Goal: Use online tool/utility: Use online tool/utility

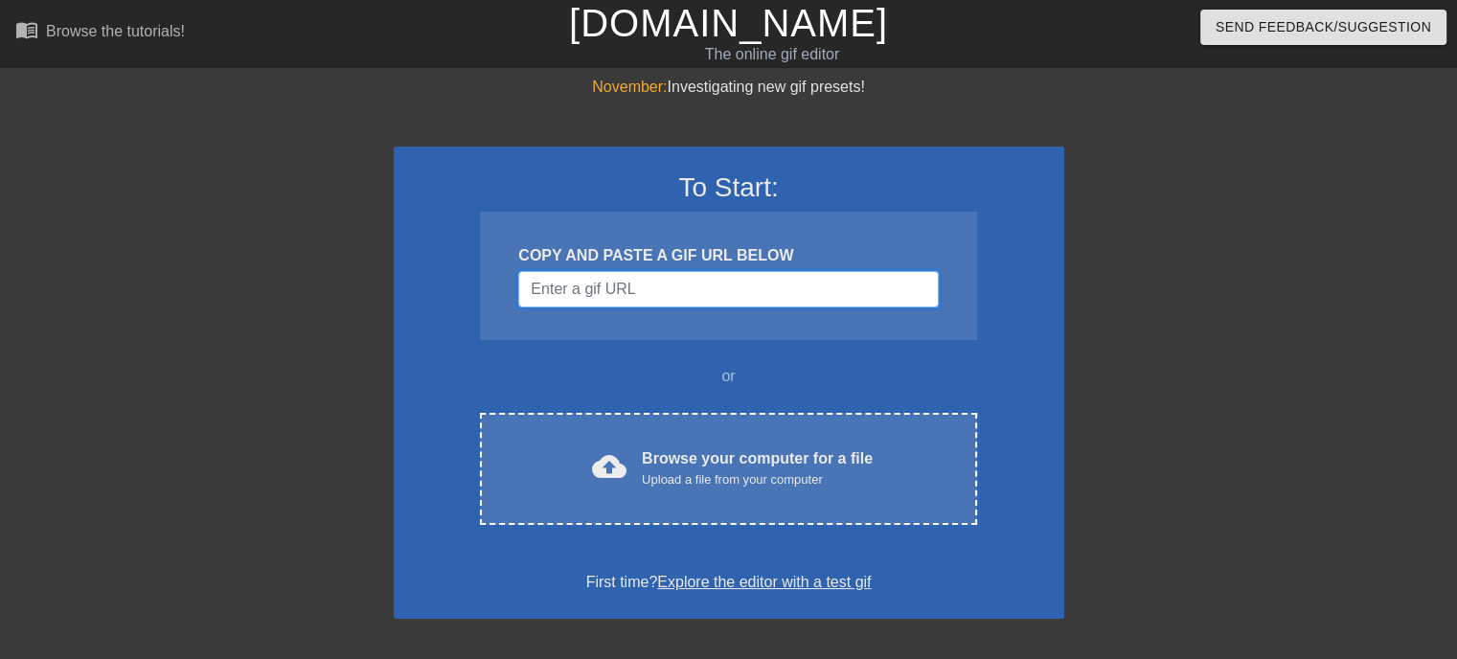
click at [652, 290] on input "Username" at bounding box center [727, 289] width 419 height 36
paste input "[URL][DOMAIN_NAME]"
type input "[URL][DOMAIN_NAME]"
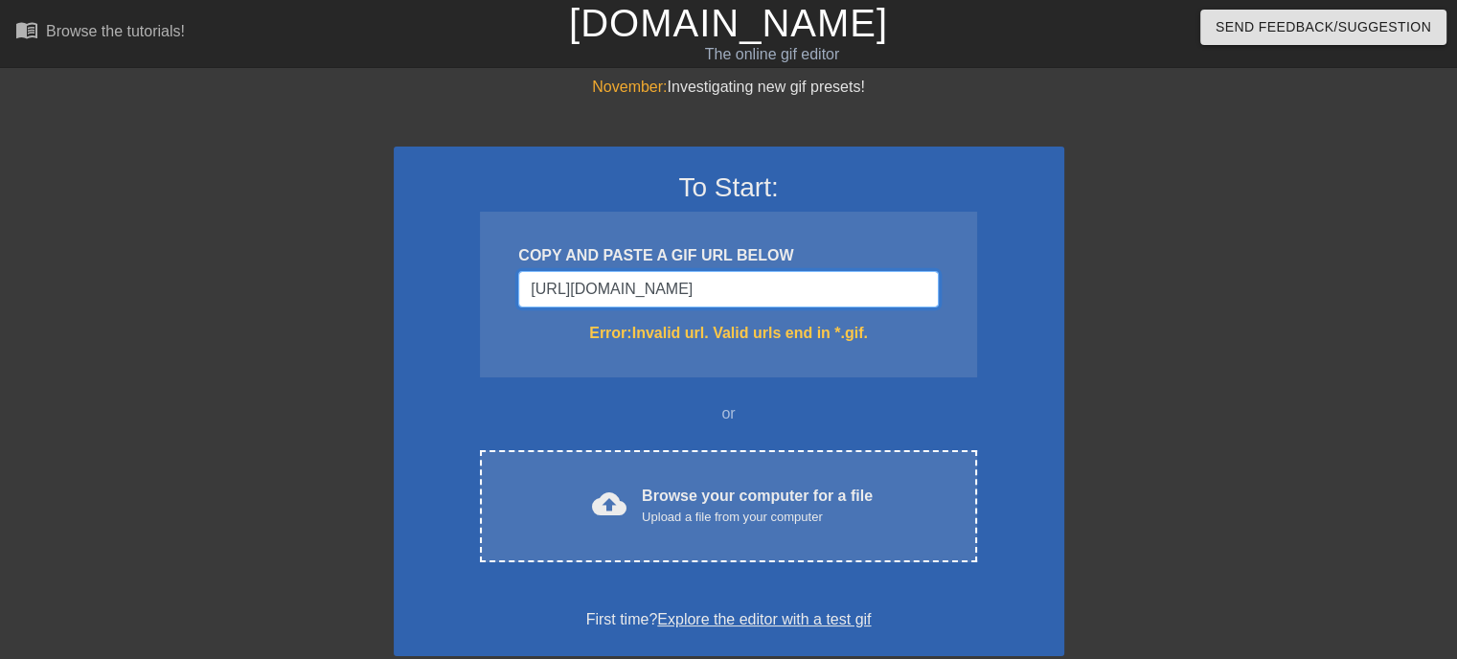
click at [749, 297] on input "[URL][DOMAIN_NAME]" at bounding box center [727, 289] width 419 height 36
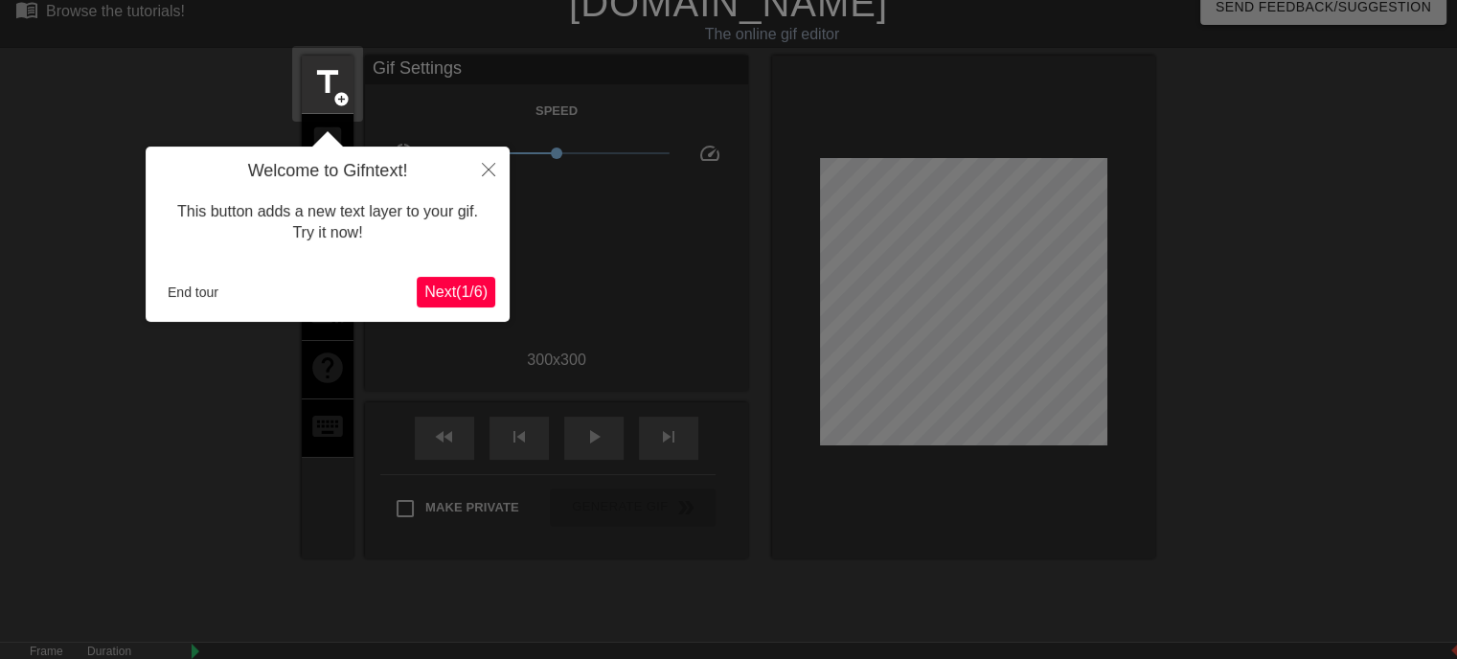
scroll to position [46, 0]
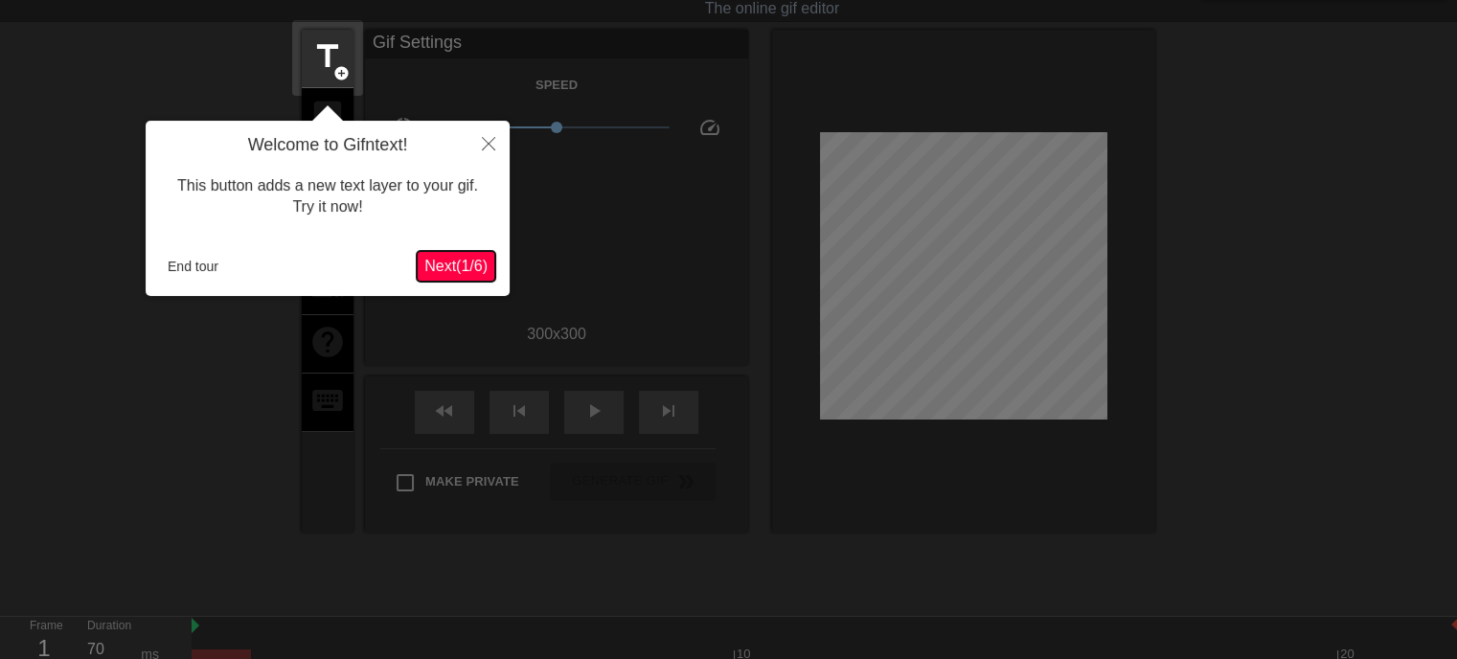
click at [452, 258] on span "Next ( 1 / 6 )" at bounding box center [455, 266] width 63 height 16
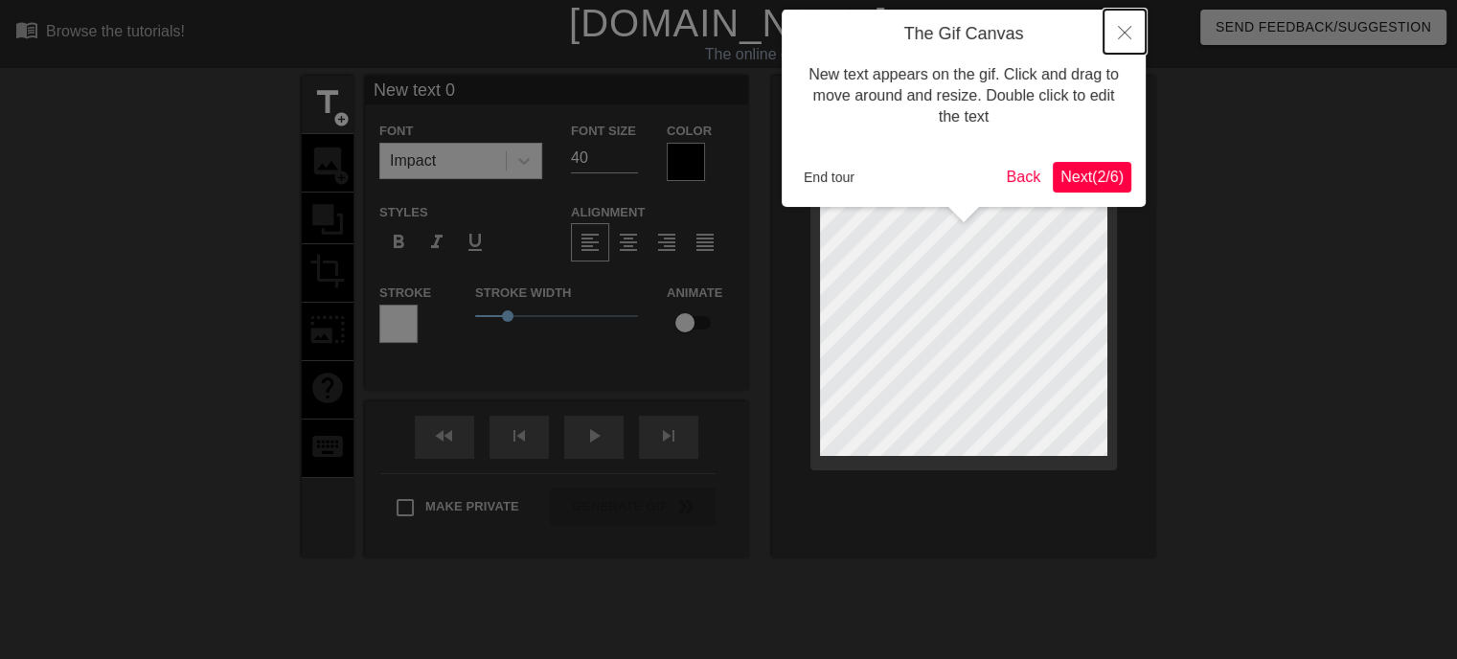
click at [1130, 34] on icon "Close" at bounding box center [1124, 32] width 13 height 13
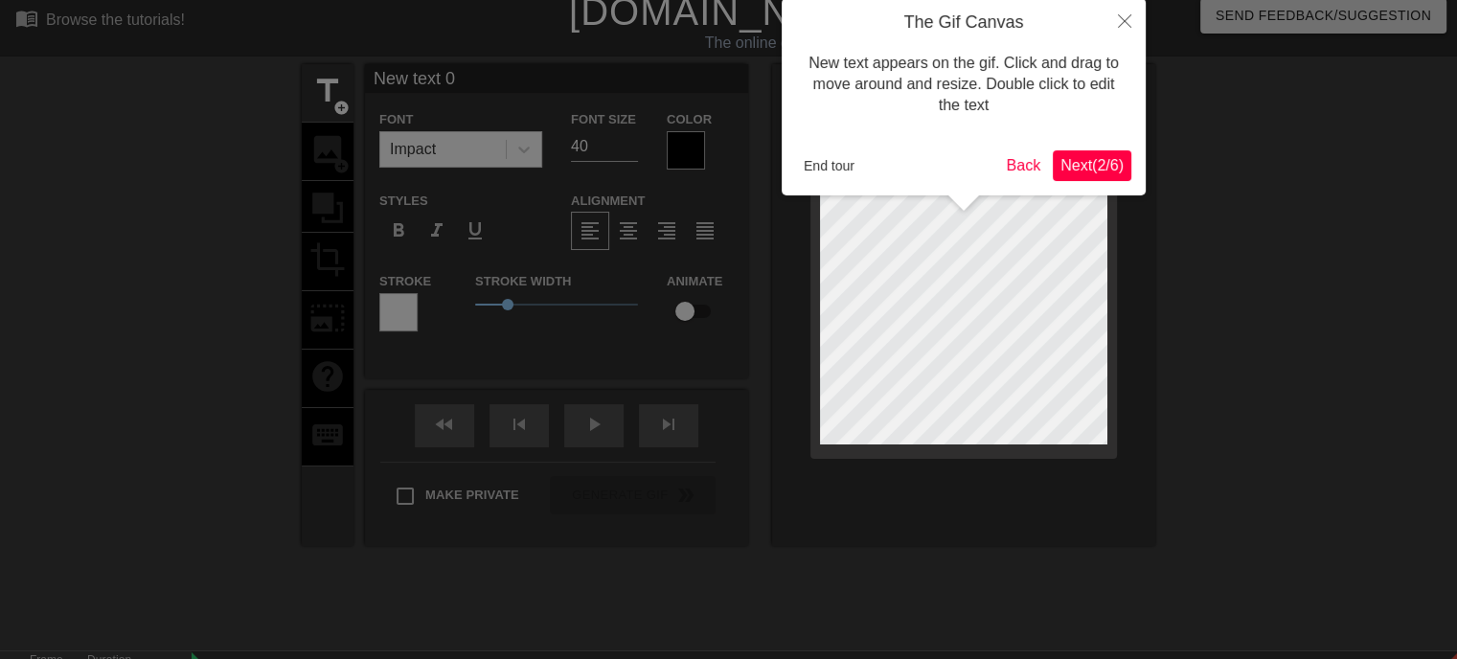
scroll to position [46, 0]
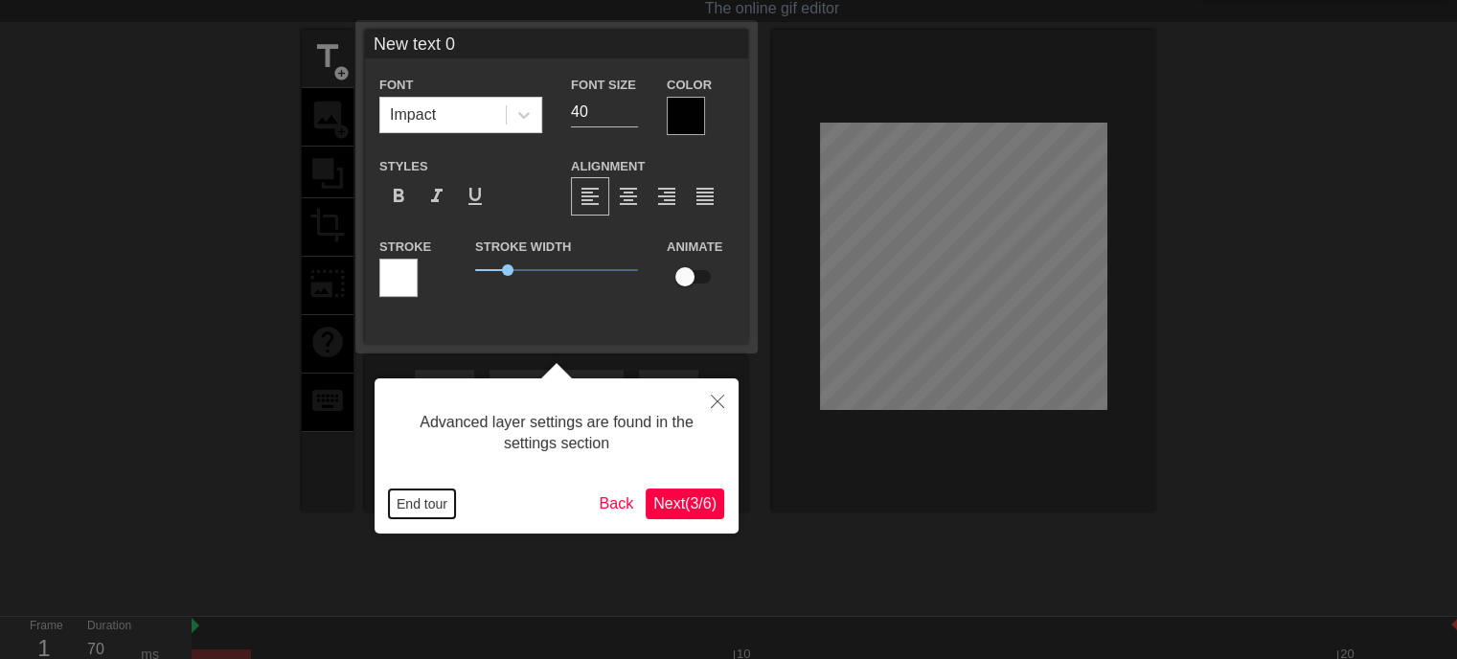
click at [430, 506] on button "End tour" at bounding box center [422, 503] width 66 height 29
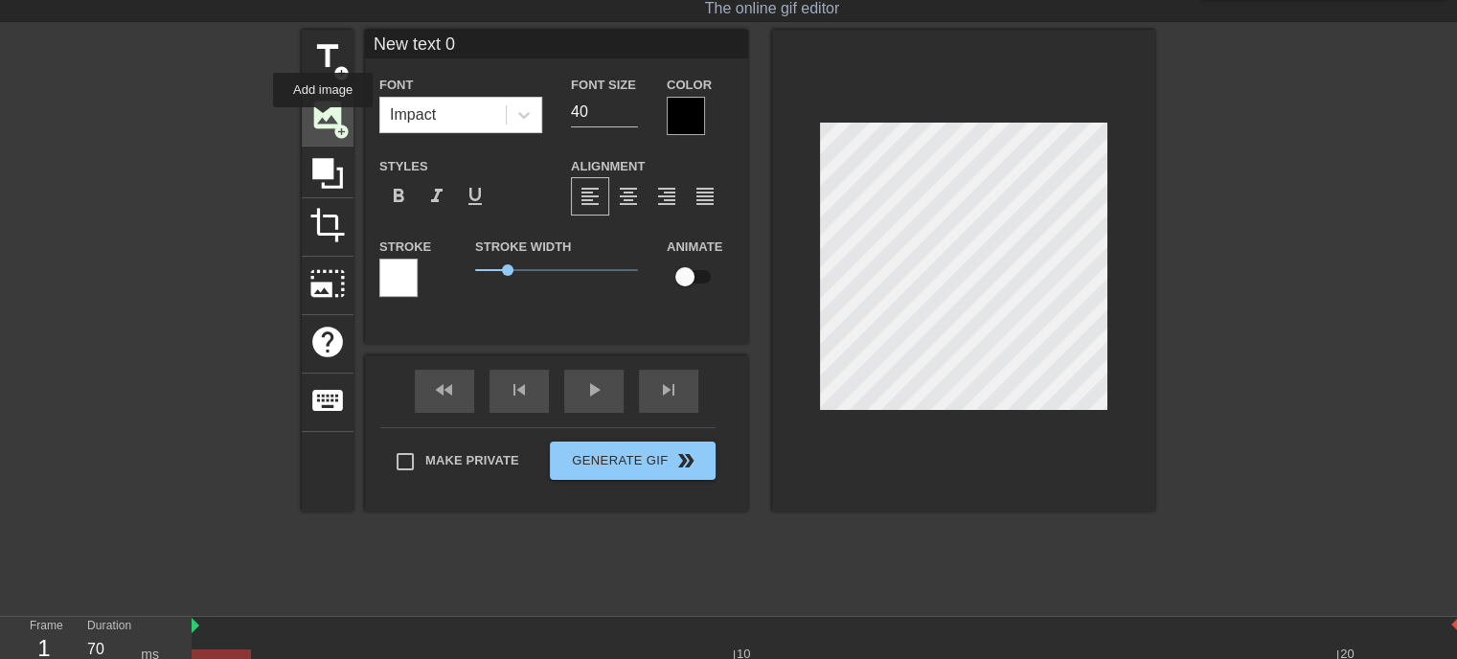
click at [323, 121] on span "image" at bounding box center [327, 115] width 36 height 36
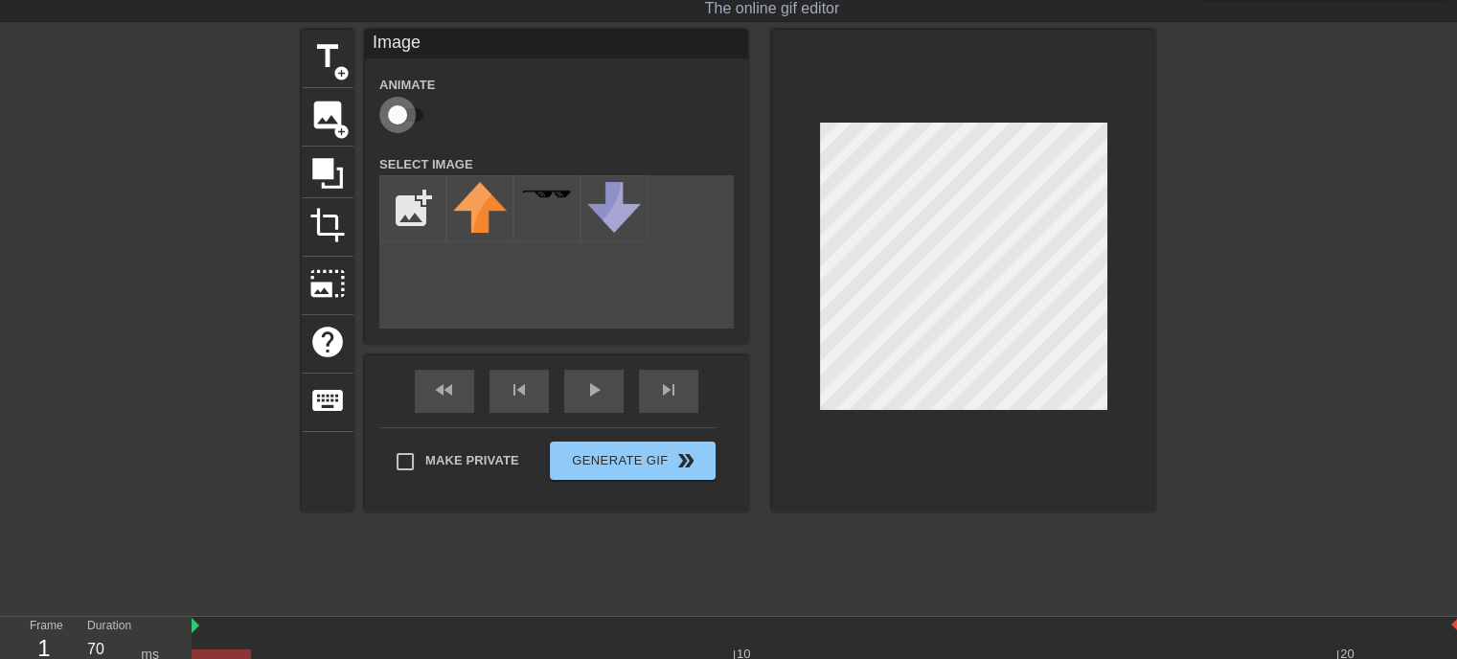
click at [401, 121] on input "checkbox" at bounding box center [397, 115] width 109 height 36
checkbox input "true"
click at [400, 208] on input "file" at bounding box center [412, 208] width 65 height 65
click at [421, 198] on input "file" at bounding box center [412, 208] width 65 height 65
type input "C:\fakepath\play.PNG"
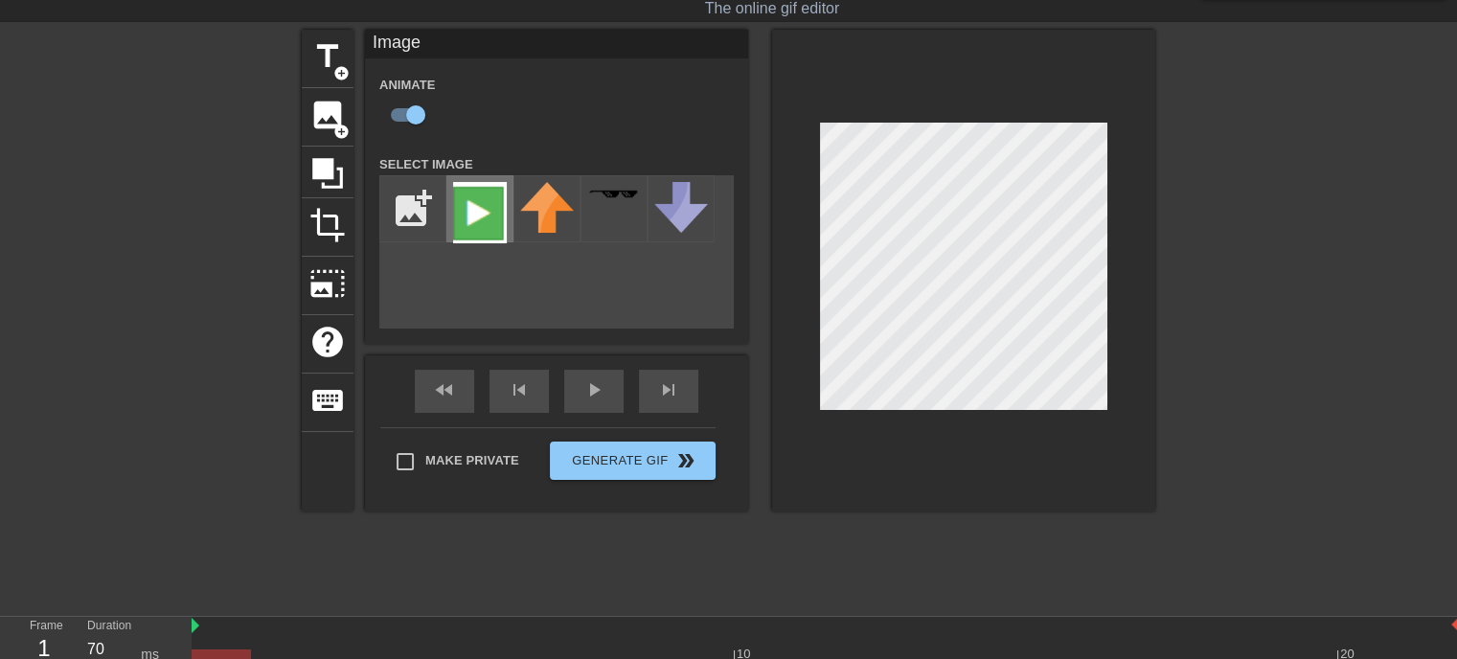
click at [478, 211] on img at bounding box center [480, 212] width 54 height 61
click at [594, 396] on span "play_arrow" at bounding box center [593, 389] width 23 height 23
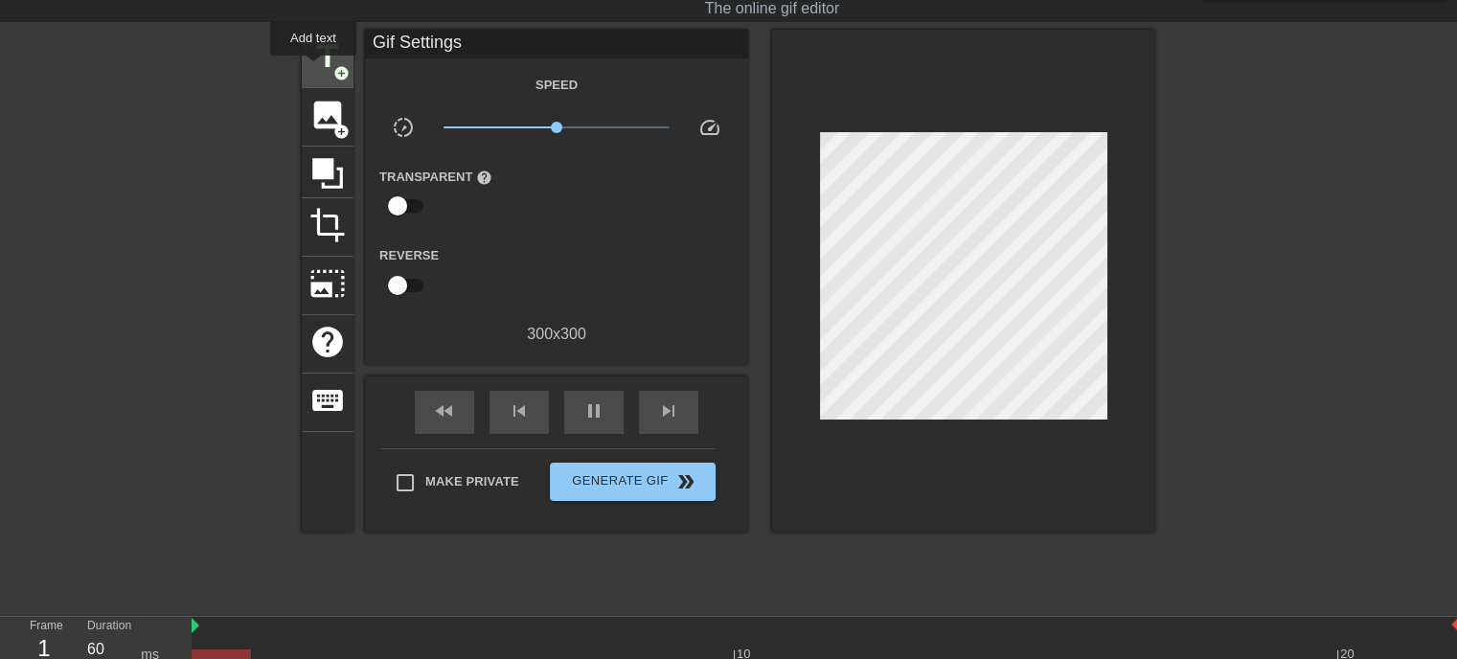
click at [314, 69] on span "title" at bounding box center [327, 56] width 36 height 36
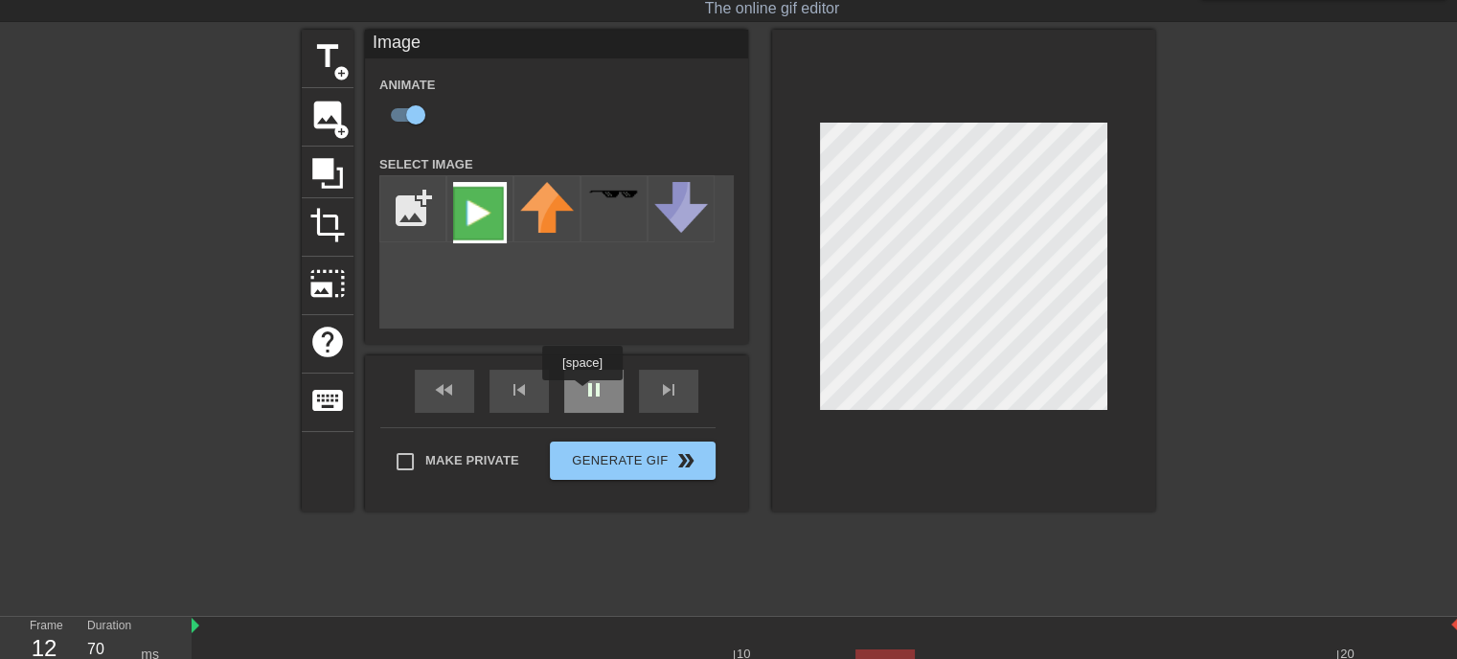
click at [600, 395] on div "pause" at bounding box center [593, 391] width 59 height 43
click at [575, 391] on div "play_arrow" at bounding box center [593, 391] width 59 height 43
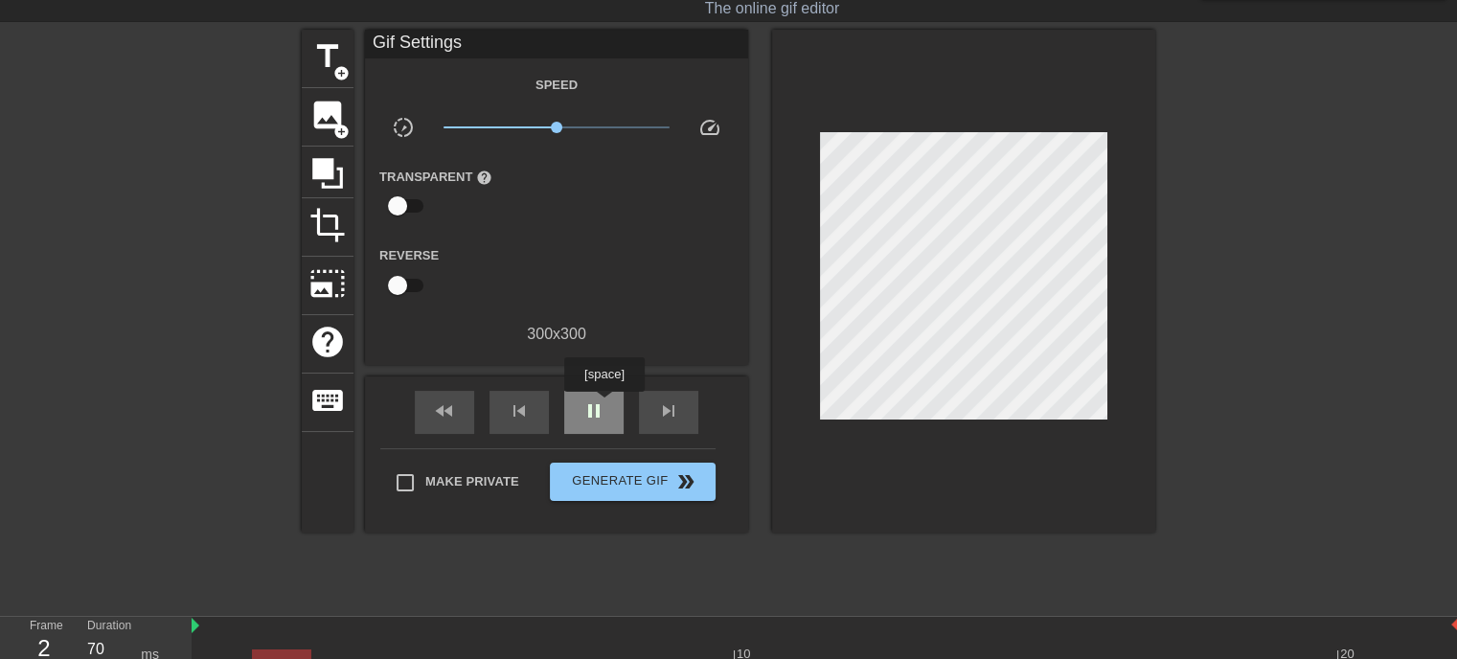
click at [603, 405] on span "pause" at bounding box center [593, 410] width 23 height 23
click at [582, 406] on span "play_arrow" at bounding box center [593, 410] width 23 height 23
click at [582, 406] on span "pause" at bounding box center [593, 410] width 23 height 23
click at [582, 406] on span "play_arrow" at bounding box center [593, 410] width 23 height 23
click at [582, 406] on span "pause" at bounding box center [593, 410] width 23 height 23
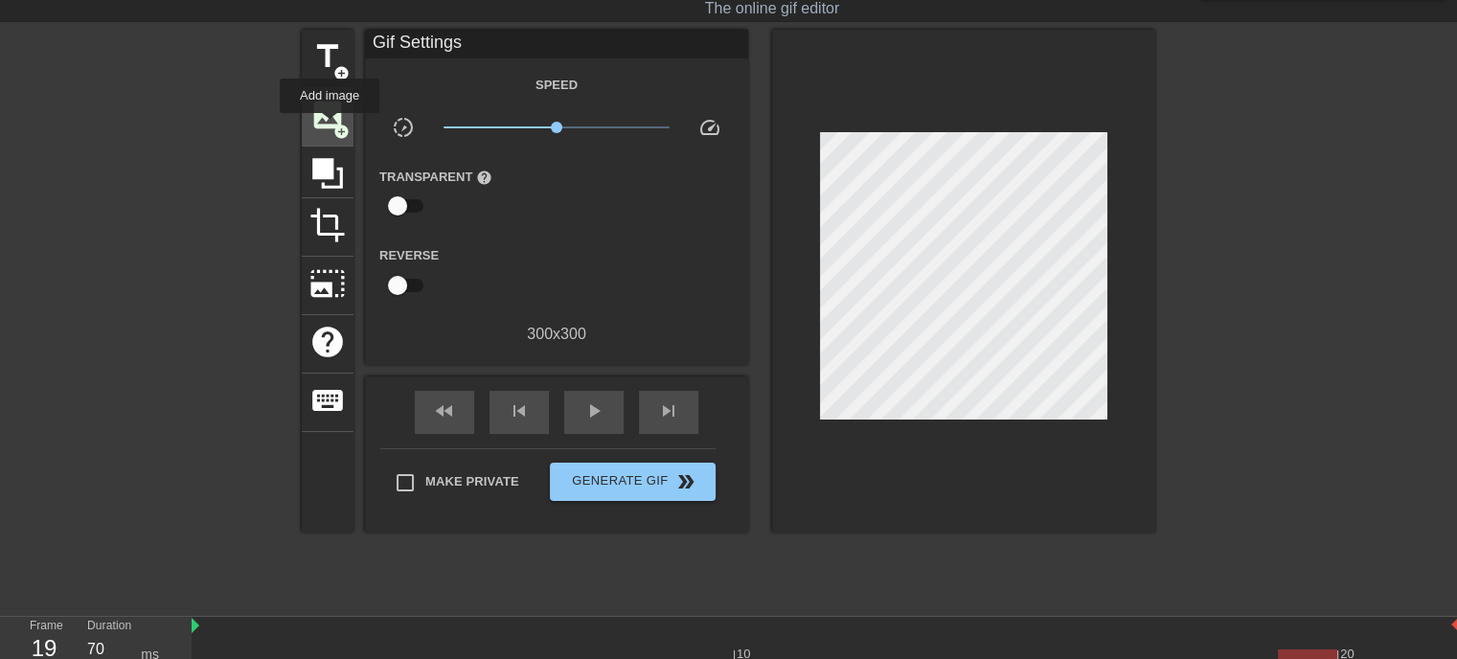
click at [331, 126] on span "image" at bounding box center [327, 115] width 36 height 36
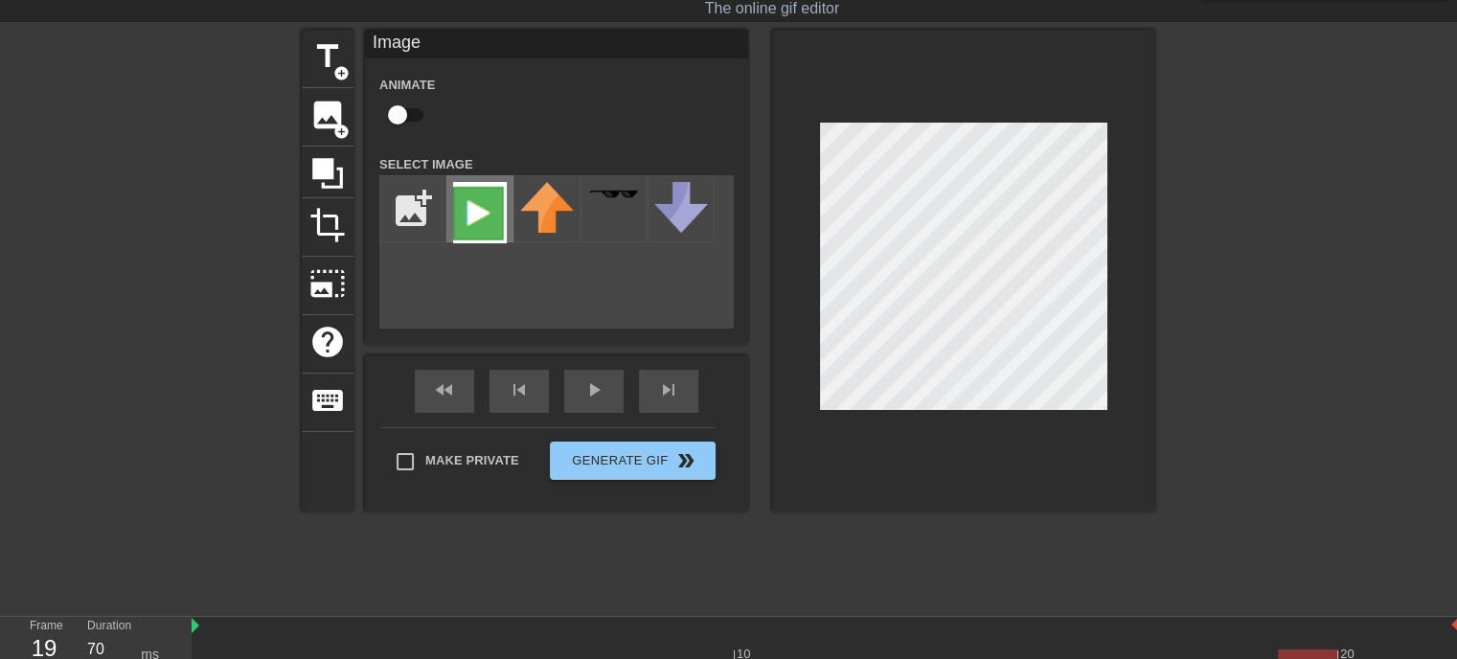
click at [507, 210] on div at bounding box center [479, 208] width 67 height 67
click at [591, 378] on div "fast_rewind skip_previous play_arrow skip_next" at bounding box center [556, 391] width 312 height 72
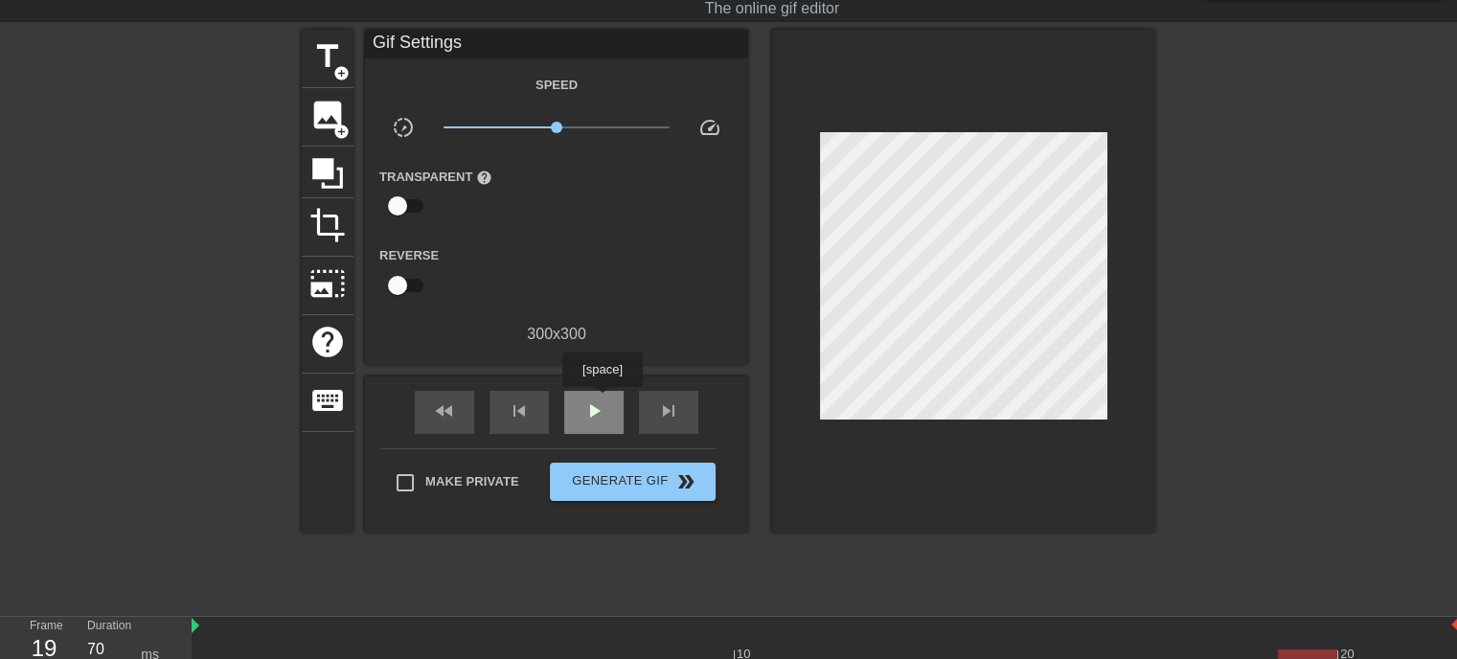
click at [601, 400] on span "play_arrow" at bounding box center [593, 410] width 23 height 23
click at [585, 410] on span "pause" at bounding box center [593, 410] width 23 height 23
click at [585, 410] on span "play_arrow" at bounding box center [593, 410] width 23 height 23
click at [585, 410] on span "pause" at bounding box center [593, 410] width 23 height 23
click at [585, 410] on span "play_arrow" at bounding box center [593, 410] width 23 height 23
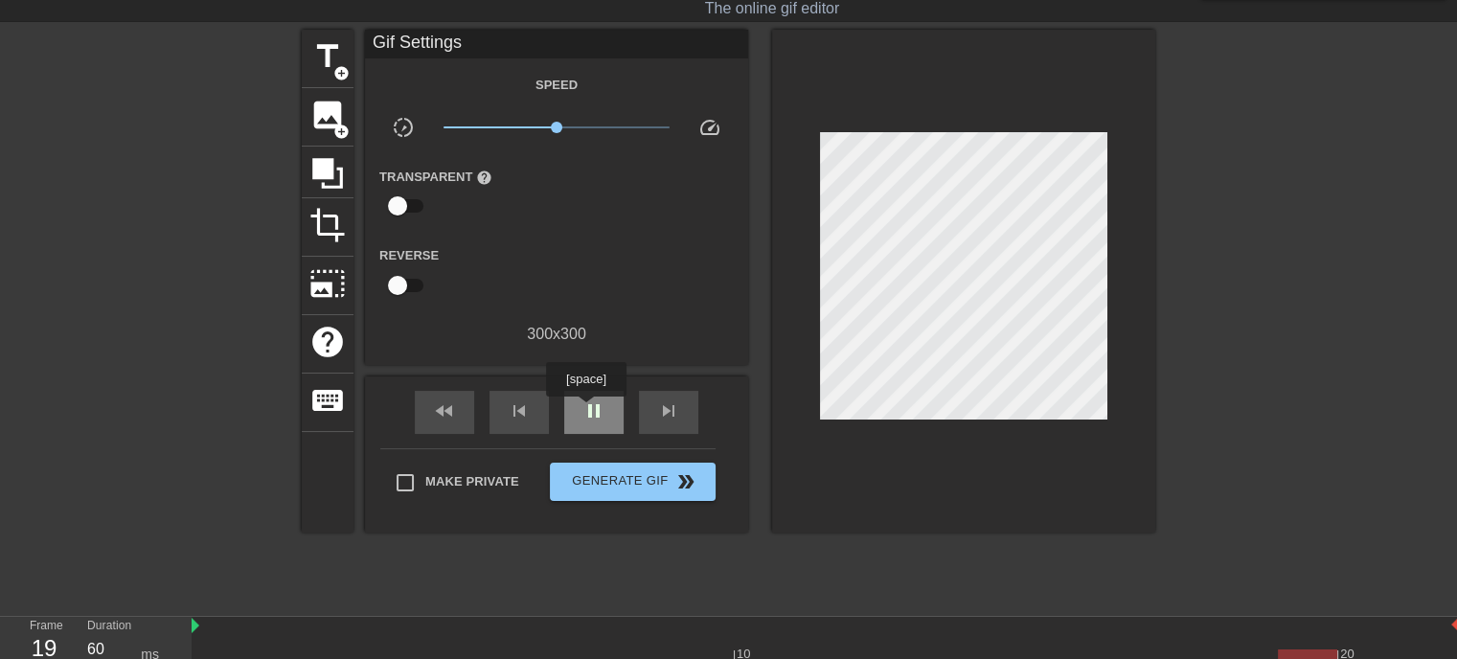
click at [585, 410] on span "pause" at bounding box center [593, 410] width 23 height 23
click at [601, 409] on span "play_arrow" at bounding box center [593, 410] width 23 height 23
click at [597, 407] on span "pause" at bounding box center [593, 410] width 23 height 23
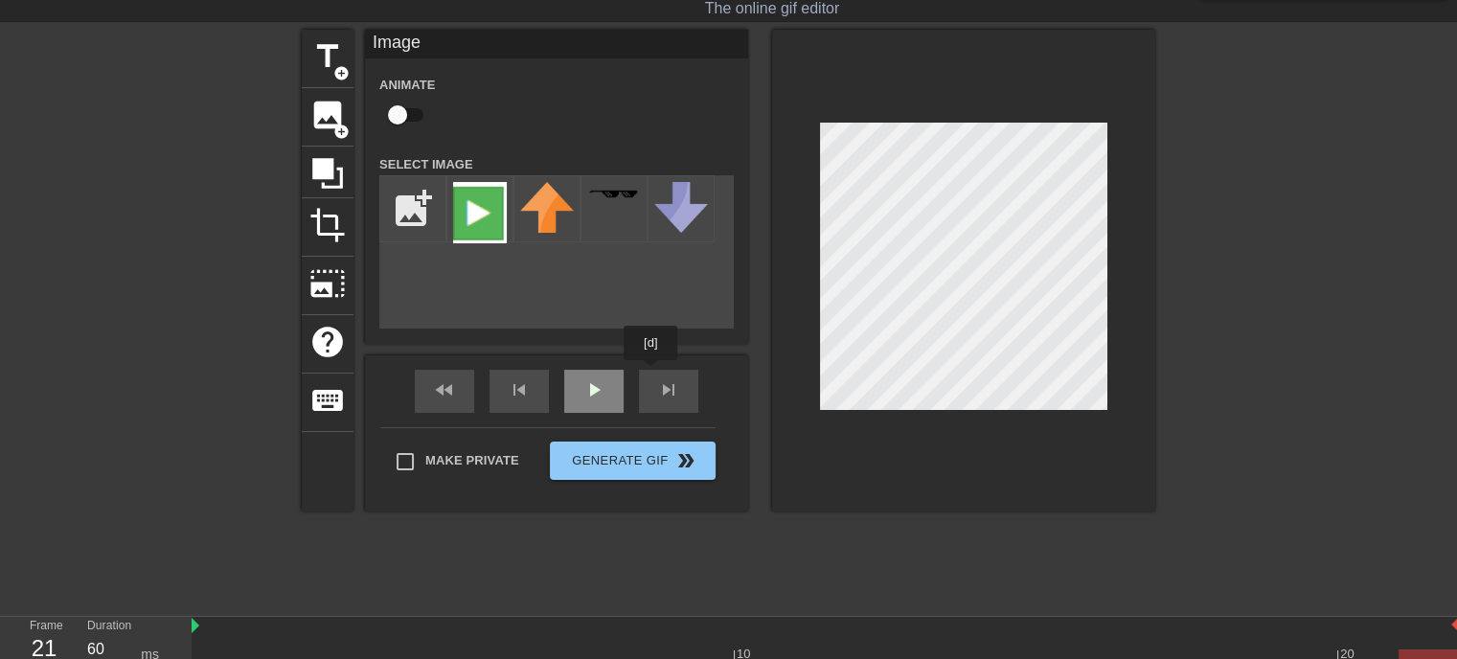
click at [594, 391] on div "play_arrow" at bounding box center [593, 391] width 59 height 43
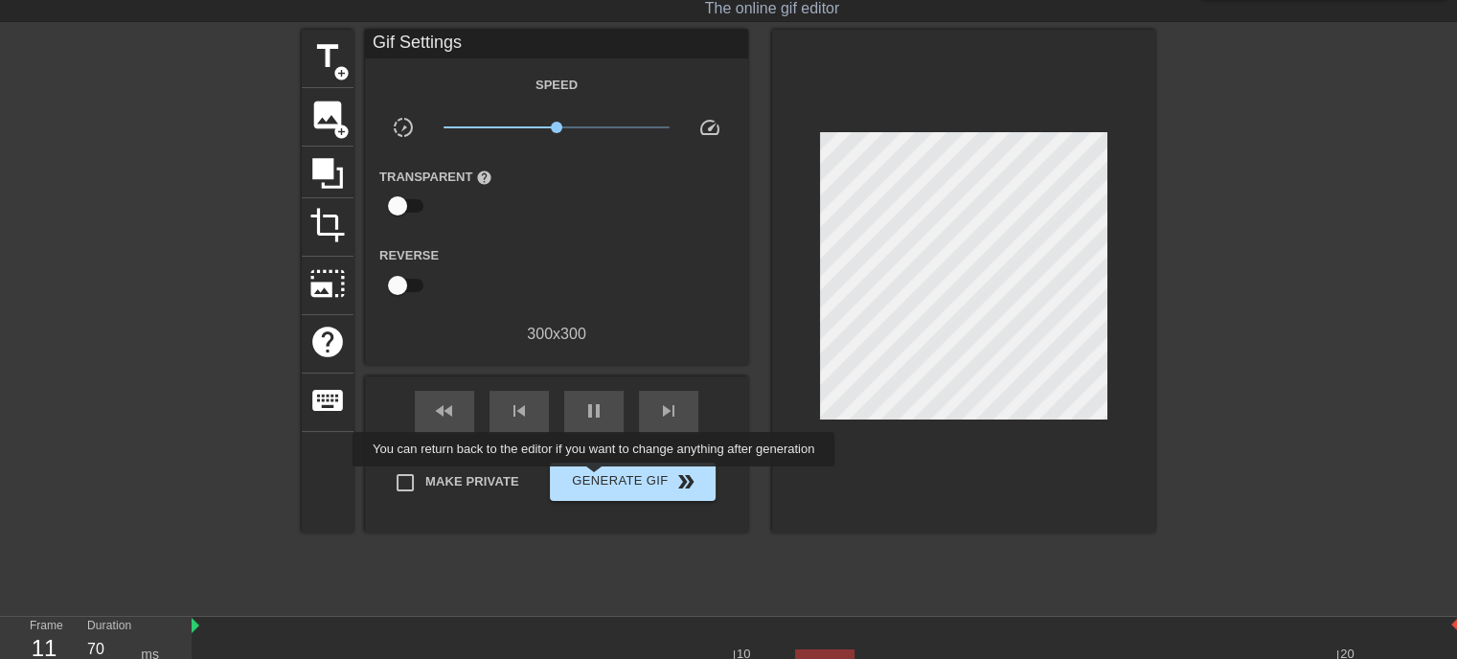
type input "60"
click at [594, 483] on span "Generate Gif double_arrow" at bounding box center [632, 481] width 150 height 23
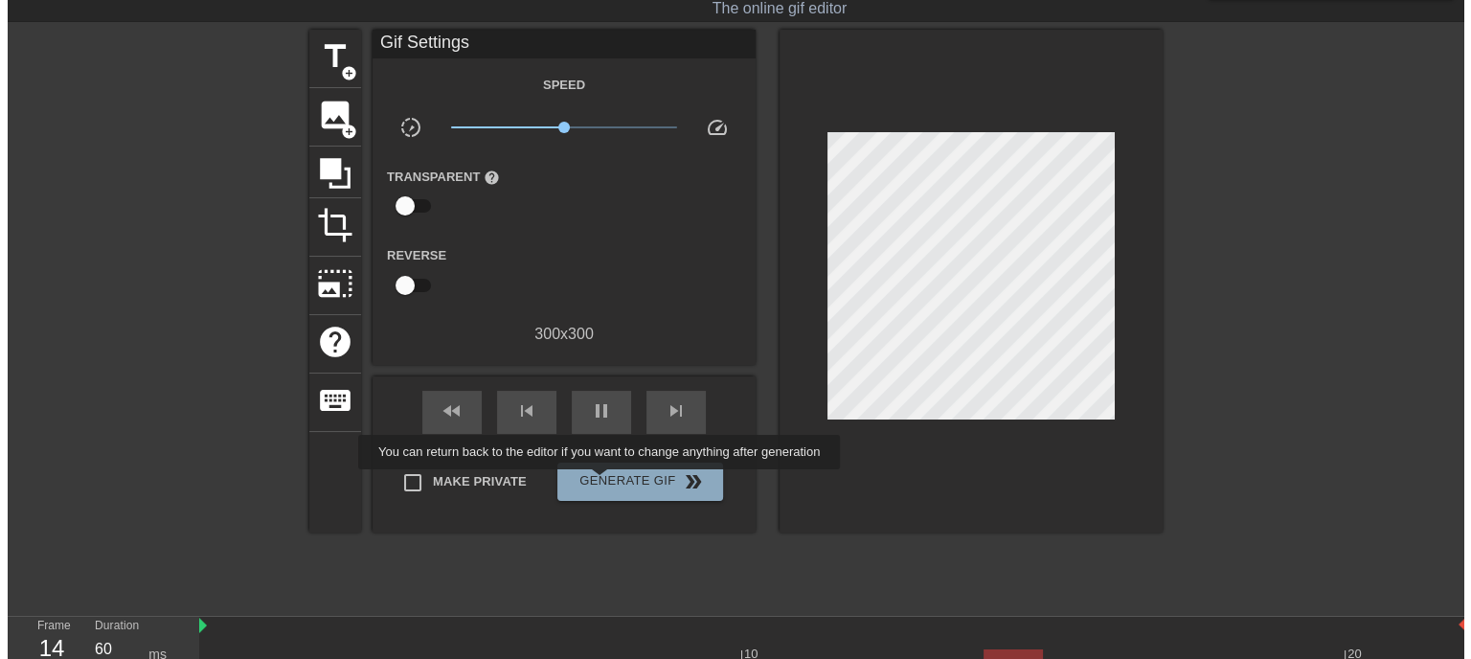
scroll to position [0, 0]
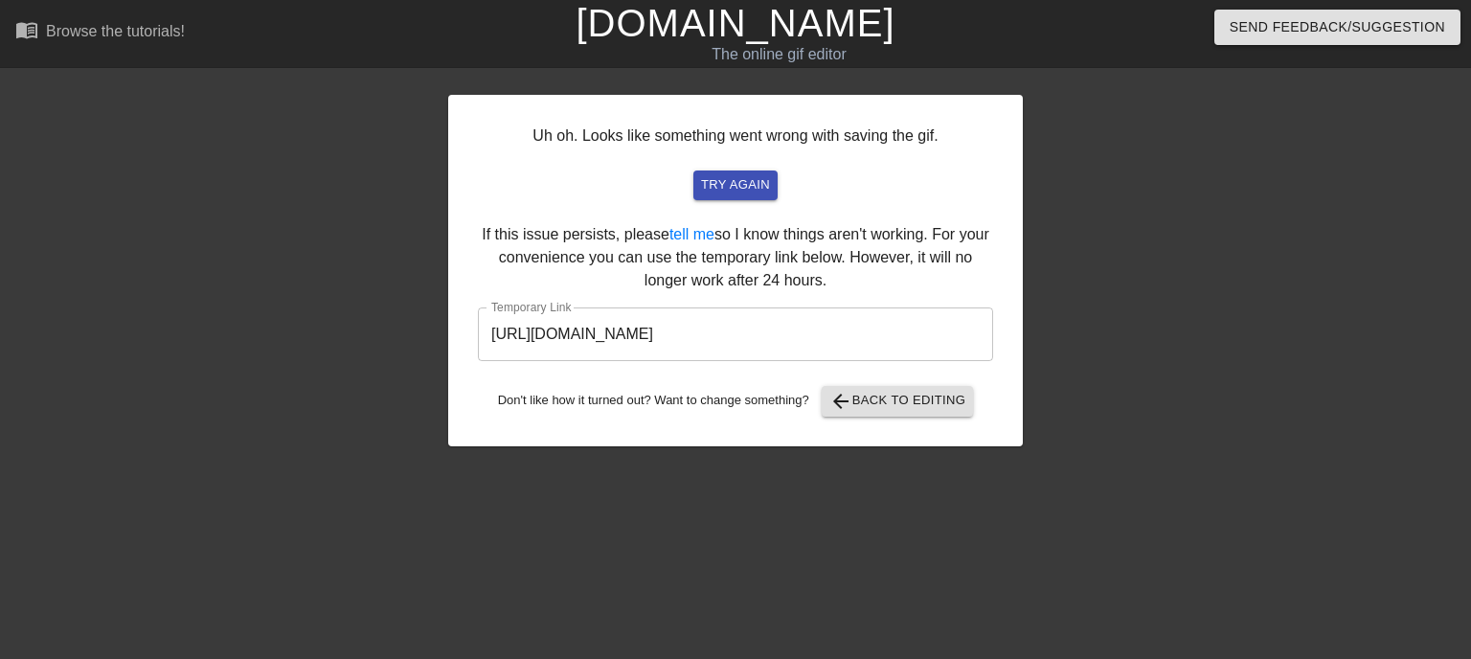
click at [793, 335] on input "[URL][DOMAIN_NAME]" at bounding box center [735, 334] width 515 height 54
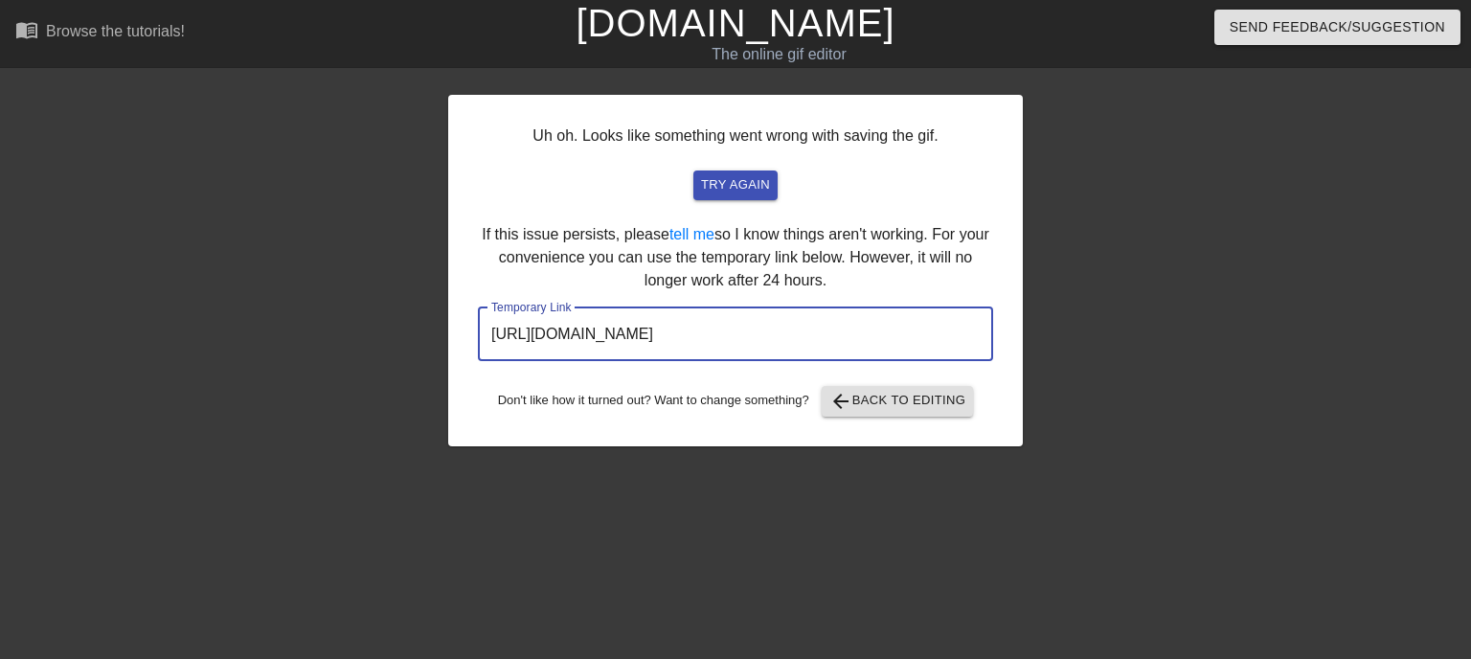
click at [793, 335] on input "[URL][DOMAIN_NAME]" at bounding box center [735, 334] width 515 height 54
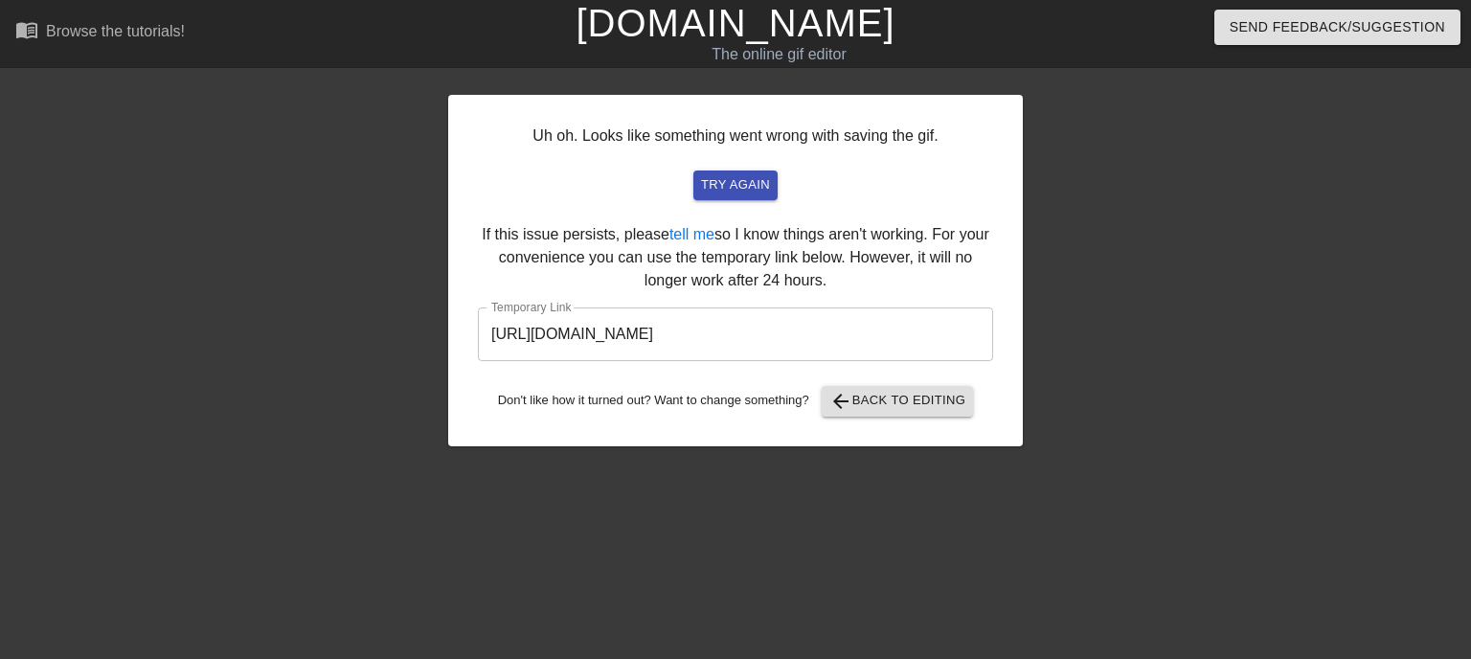
click at [206, 304] on div at bounding box center [281, 363] width 287 height 575
click at [751, 185] on span "try again" at bounding box center [735, 185] width 69 height 22
click at [747, 191] on span "try again" at bounding box center [735, 185] width 69 height 22
click at [720, 343] on input "[URL][DOMAIN_NAME]" at bounding box center [735, 334] width 515 height 54
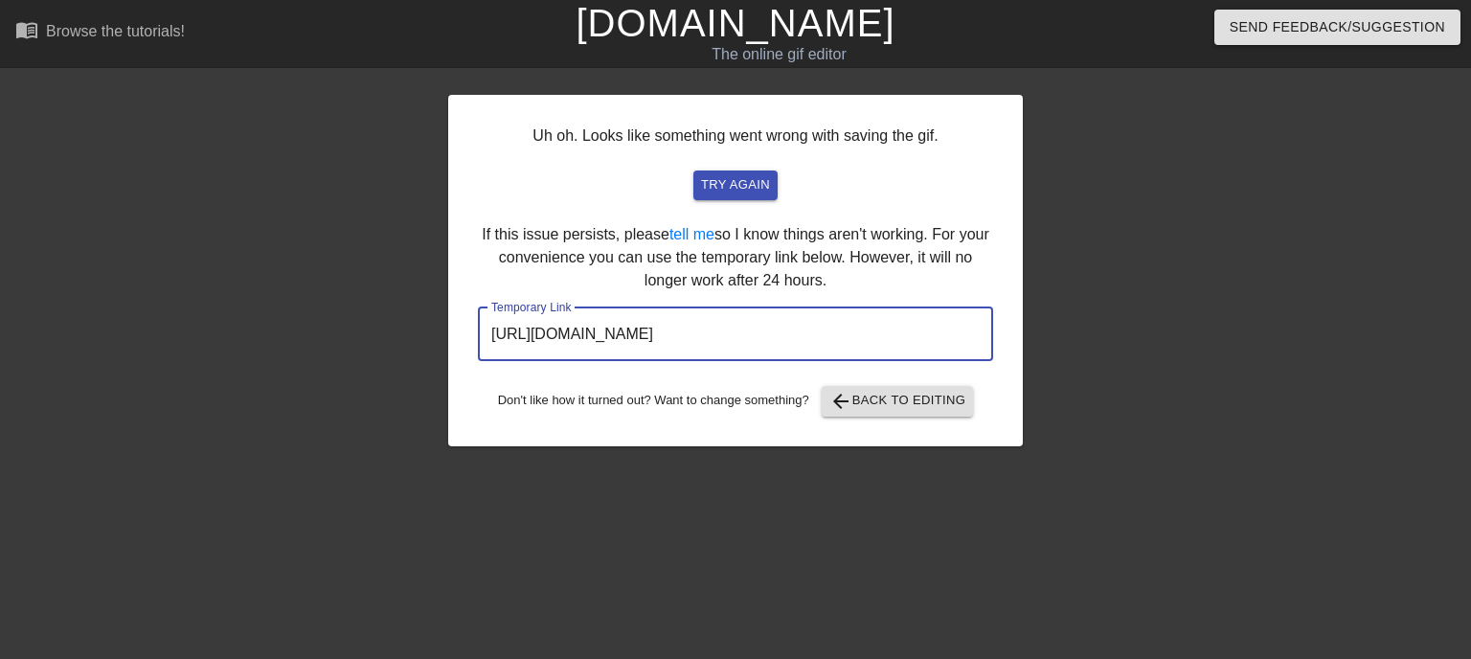
click at [720, 343] on input "[URL][DOMAIN_NAME]" at bounding box center [735, 334] width 515 height 54
